Goal: Task Accomplishment & Management: Complete application form

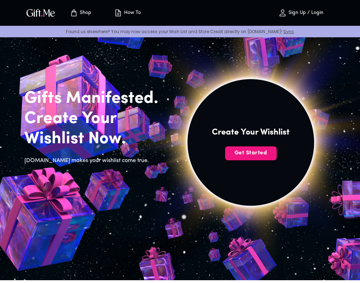
click at [262, 153] on span "Get Started" at bounding box center [251, 153] width 52 height 8
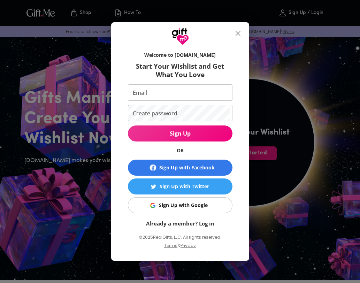
click at [216, 167] on span "Sign Up with Facebook" at bounding box center [180, 168] width 99 height 8
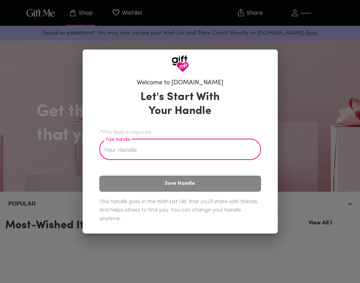
click at [220, 183] on div "Let's Start With Your Handle *This field is required. Your Handle Your Handle S…" at bounding box center [180, 157] width 162 height 141
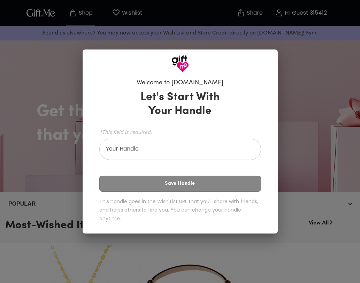
click at [214, 148] on input "Your Handle" at bounding box center [176, 151] width 154 height 20
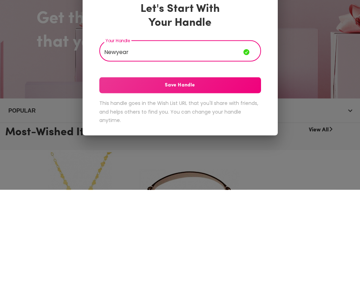
type input "Newyear"
click at [229, 175] on span "Save Handle" at bounding box center [180, 179] width 162 height 8
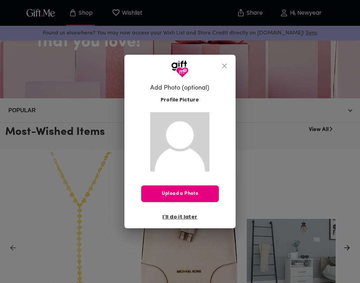
click at [199, 164] on img at bounding box center [179, 141] width 59 height 59
click at [195, 197] on span "Upload a Photo" at bounding box center [179, 194] width 77 height 8
click at [228, 68] on button "close" at bounding box center [224, 66] width 17 height 17
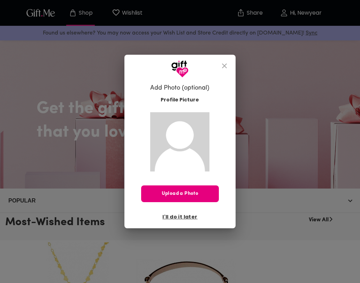
scroll to position [2, 0]
click at [226, 65] on icon "close" at bounding box center [224, 66] width 8 height 8
